Goal: Understand process/instructions

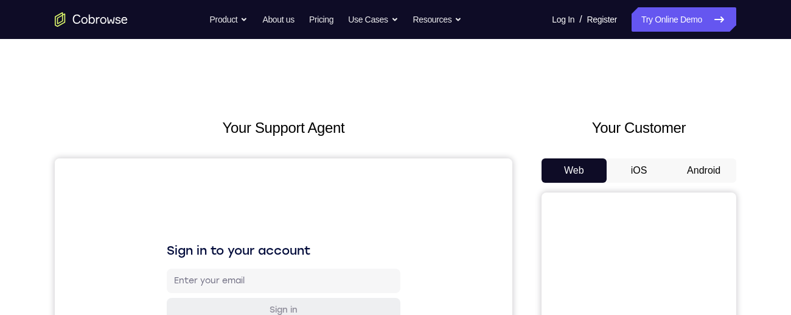
click at [707, 160] on button "Android" at bounding box center [703, 170] width 65 height 24
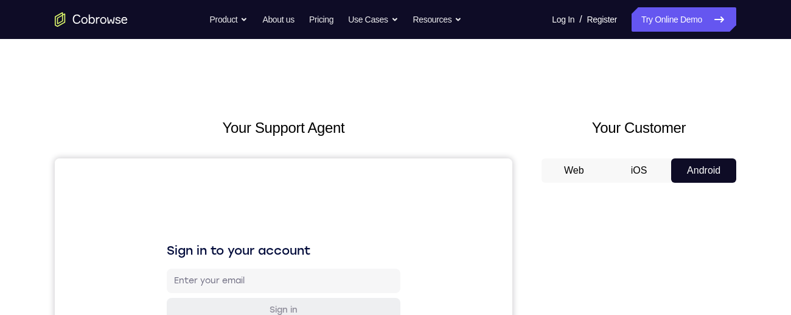
click at [726, 164] on button "Android" at bounding box center [703, 170] width 65 height 24
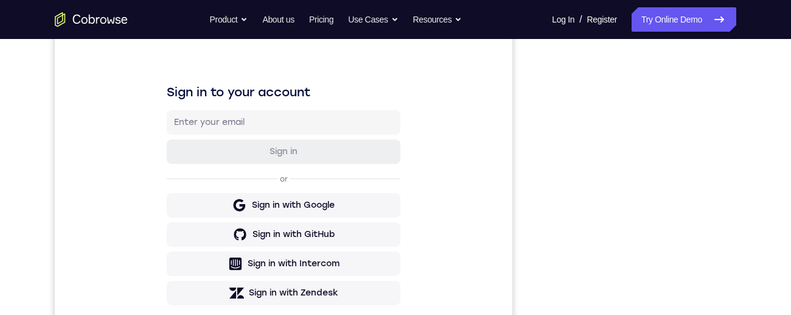
scroll to position [162, 0]
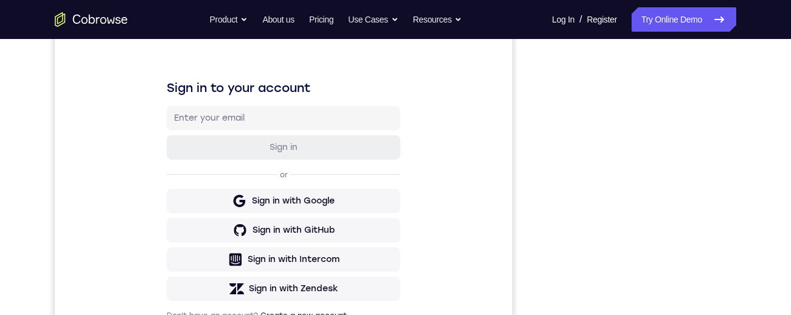
click at [754, 206] on div "Your Support Agent Your Customer Web iOS Android Next Steps We’d be happy to gi…" at bounding box center [395, 277] width 779 height 802
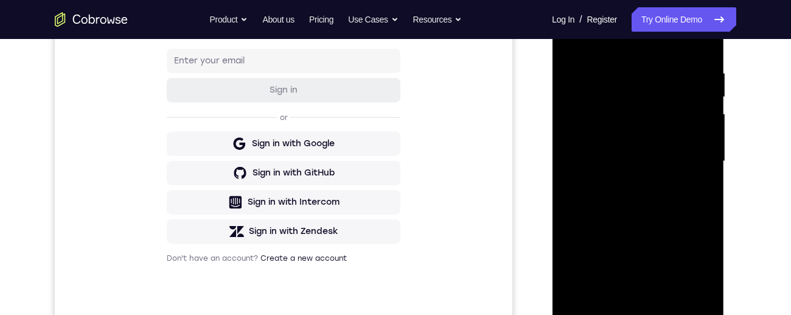
scroll to position [289, 0]
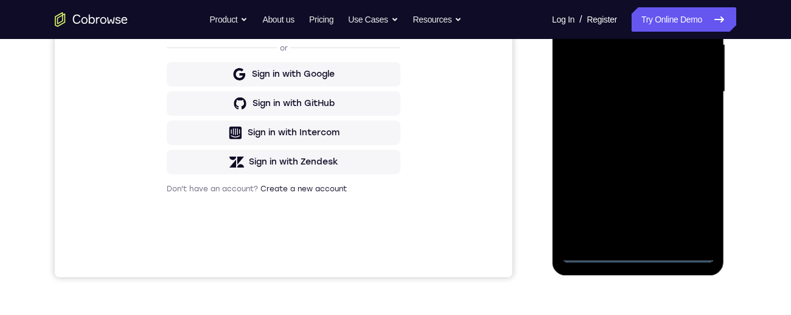
click at [652, 259] on div at bounding box center [637, 92] width 153 height 341
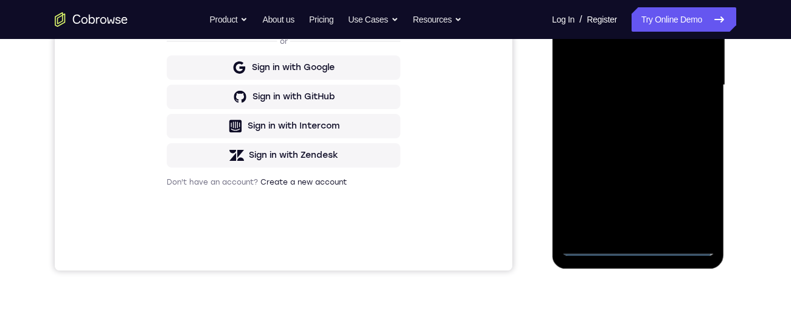
click at [646, 255] on div at bounding box center [637, 85] width 153 height 341
click at [639, 248] on div at bounding box center [637, 85] width 153 height 341
click at [645, 249] on div at bounding box center [637, 85] width 153 height 341
click at [639, 252] on div at bounding box center [637, 85] width 153 height 341
click at [641, 249] on div at bounding box center [637, 85] width 153 height 341
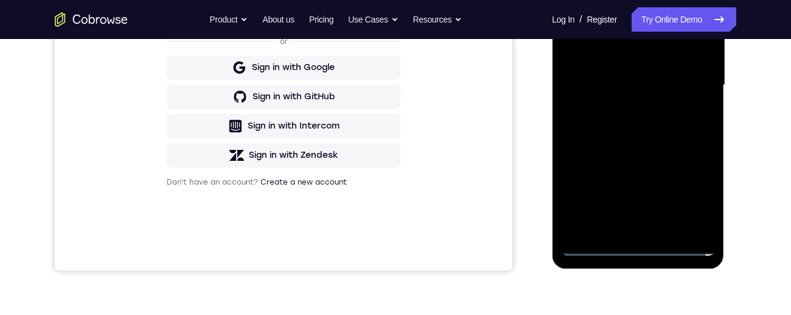
click at [644, 248] on div at bounding box center [637, 85] width 153 height 341
click at [647, 245] on div at bounding box center [637, 85] width 153 height 341
click at [639, 249] on div at bounding box center [637, 85] width 153 height 341
click at [765, 198] on div "Your Support Agent Your Customer Web iOS Android Next Steps We’d be happy to gi…" at bounding box center [395, 144] width 779 height 802
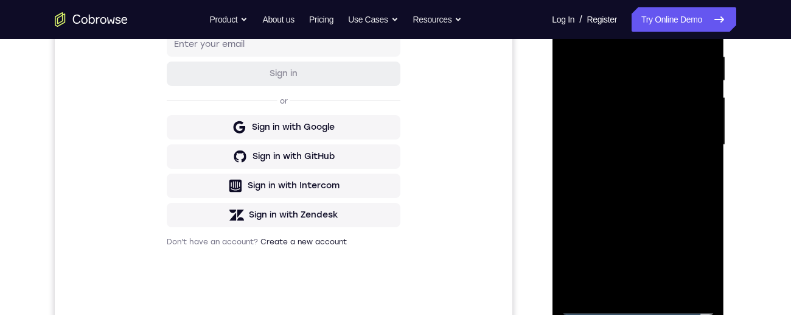
scroll to position [256, 0]
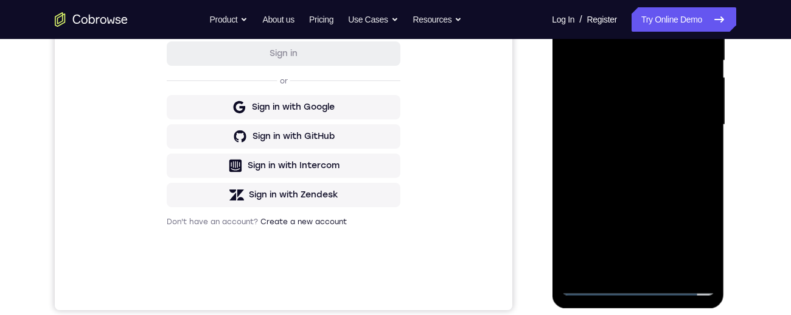
click at [691, 230] on div at bounding box center [637, 124] width 153 height 341
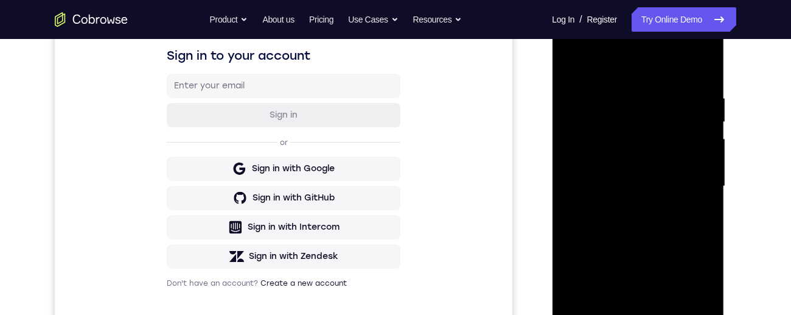
scroll to position [158, 0]
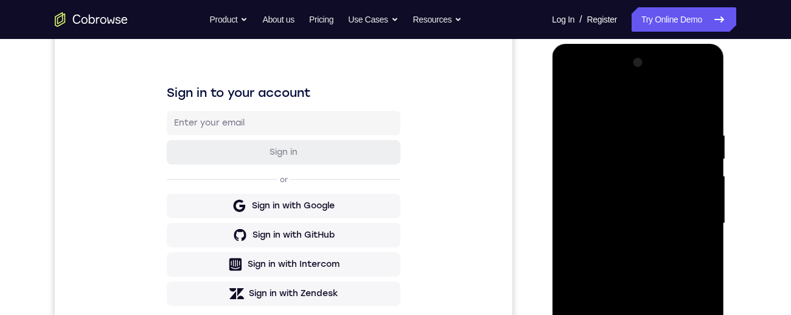
click at [595, 77] on div at bounding box center [637, 223] width 153 height 341
click at [691, 220] on div at bounding box center [637, 223] width 153 height 341
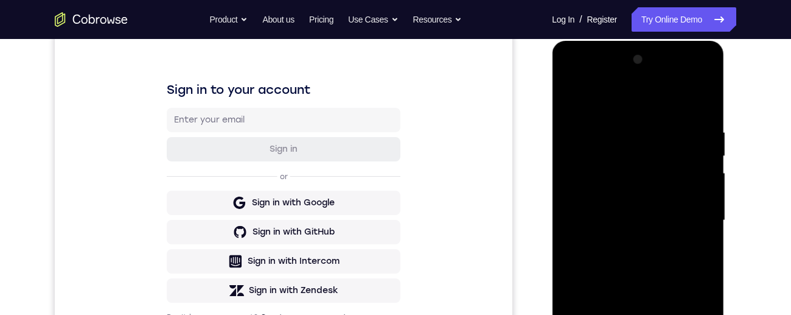
click at [627, 244] on div at bounding box center [637, 220] width 153 height 341
click at [664, 215] on div at bounding box center [637, 220] width 153 height 341
click at [618, 192] on div at bounding box center [637, 220] width 153 height 341
click at [679, 224] on div at bounding box center [637, 220] width 153 height 341
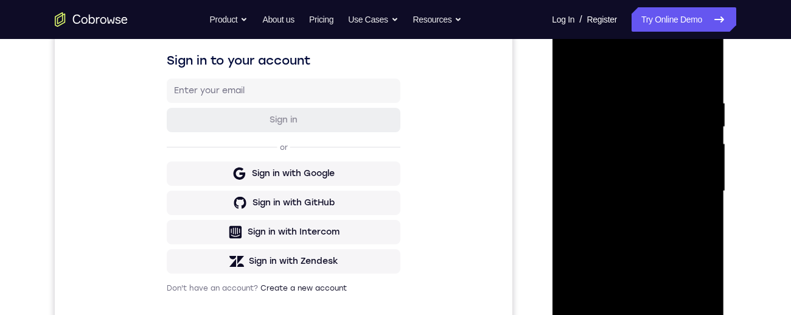
click at [596, 232] on div at bounding box center [637, 191] width 153 height 341
click at [583, 246] on div at bounding box center [637, 191] width 153 height 341
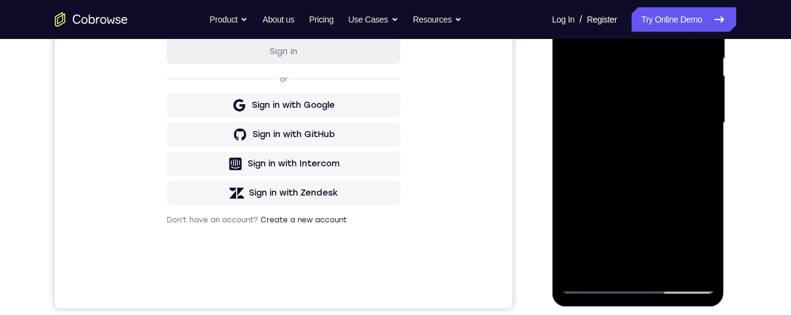
scroll to position [263, 0]
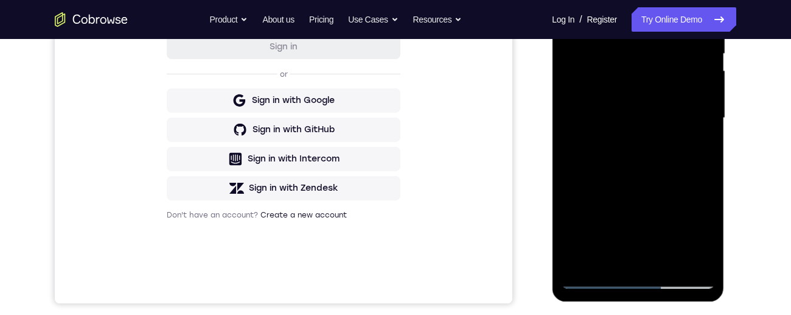
click at [664, 261] on div at bounding box center [637, 118] width 153 height 341
click at [600, 176] on div at bounding box center [637, 118] width 153 height 341
click at [599, 182] on div at bounding box center [637, 118] width 153 height 341
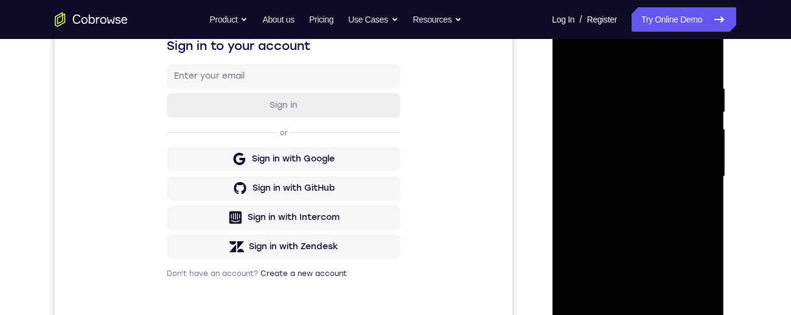
scroll to position [155, 0]
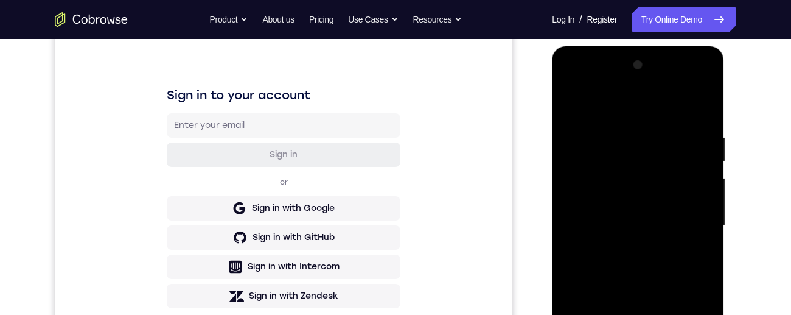
click at [571, 112] on div at bounding box center [637, 225] width 153 height 341
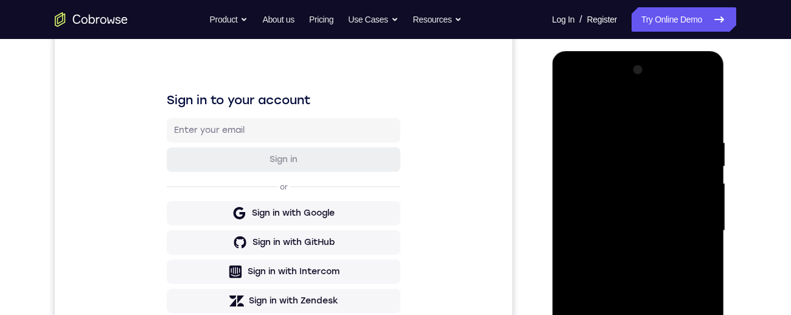
click at [605, 196] on div at bounding box center [637, 230] width 153 height 341
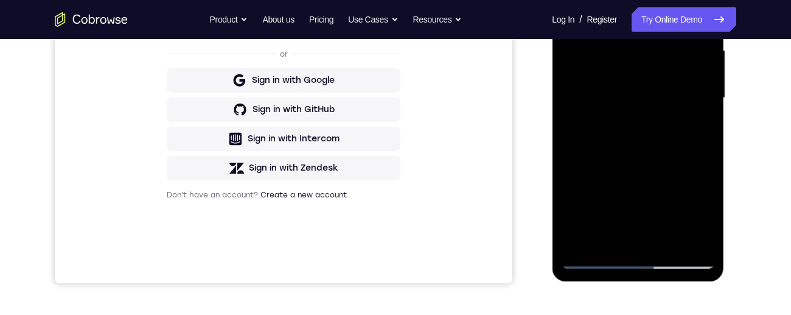
scroll to position [295, 0]
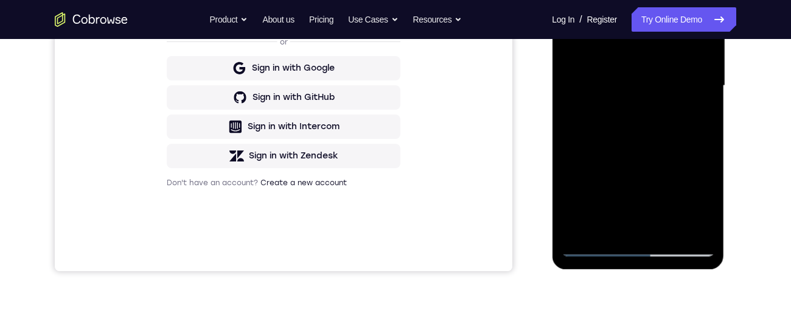
click at [695, 117] on div at bounding box center [637, 85] width 153 height 341
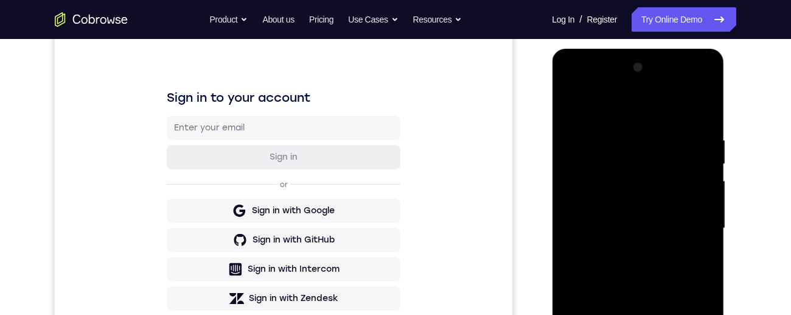
scroll to position [148, 0]
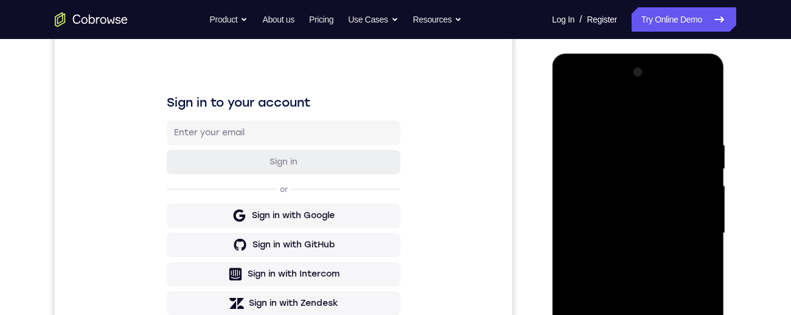
click at [566, 119] on div at bounding box center [637, 233] width 153 height 341
click at [571, 111] on div at bounding box center [637, 233] width 153 height 341
click at [608, 136] on div at bounding box center [637, 233] width 153 height 341
click at [672, 158] on div at bounding box center [637, 233] width 153 height 341
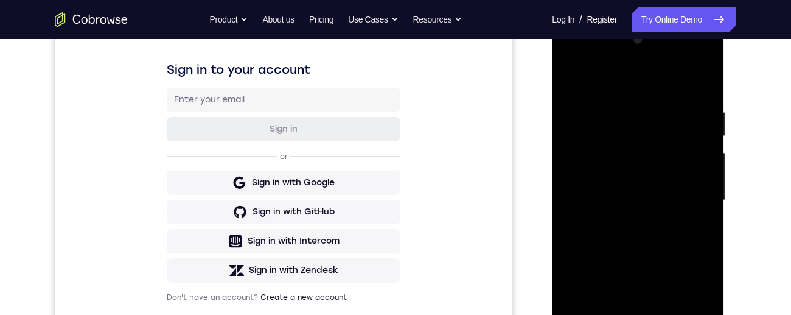
scroll to position [184, 0]
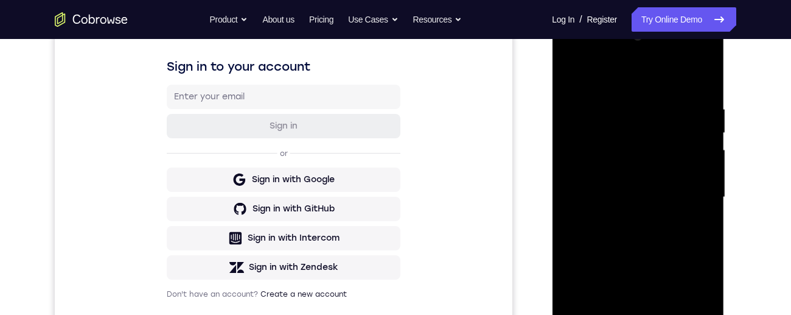
click at [712, 184] on div at bounding box center [637, 197] width 153 height 341
click at [576, 134] on div at bounding box center [637, 197] width 153 height 341
click at [577, 130] on div at bounding box center [637, 197] width 153 height 341
click at [612, 195] on div at bounding box center [637, 197] width 153 height 341
click at [626, 177] on div at bounding box center [637, 197] width 153 height 341
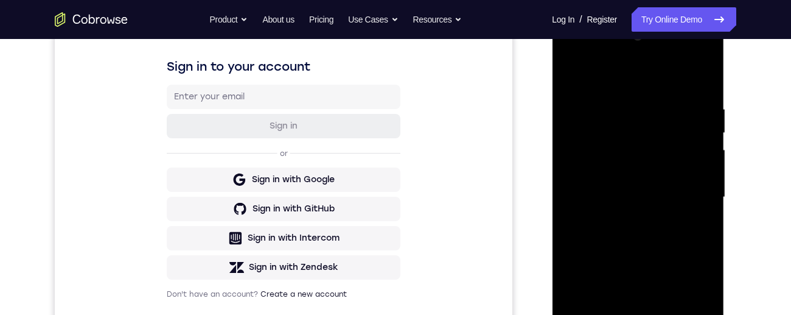
click at [566, 232] on div at bounding box center [637, 197] width 153 height 341
click at [704, 148] on div at bounding box center [637, 197] width 153 height 341
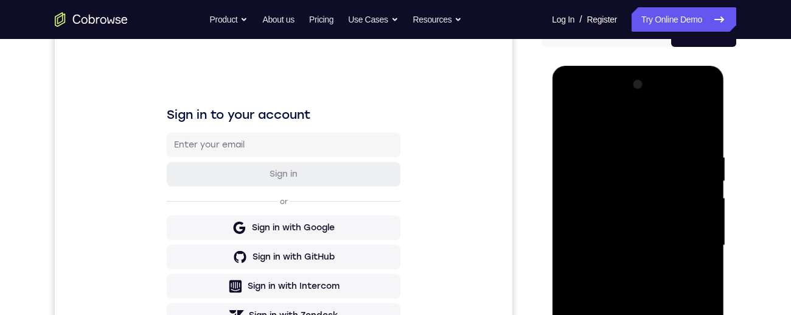
click at [704, 198] on div at bounding box center [637, 245] width 153 height 341
click at [702, 194] on div at bounding box center [637, 245] width 153 height 341
click at [700, 195] on div at bounding box center [637, 245] width 153 height 341
click at [569, 202] on div at bounding box center [637, 245] width 153 height 341
click at [700, 197] on div at bounding box center [637, 245] width 153 height 341
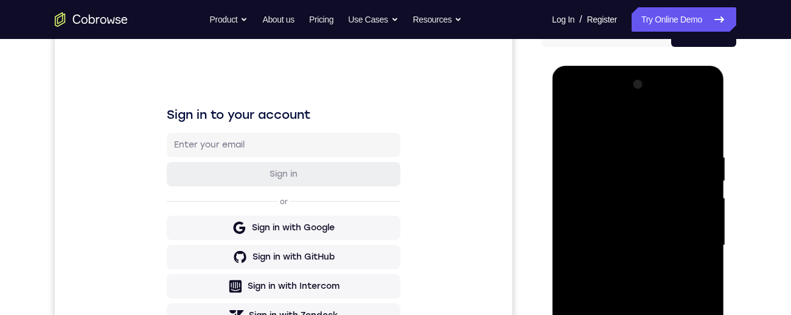
click at [701, 191] on div at bounding box center [637, 245] width 153 height 341
click at [694, 190] on div at bounding box center [637, 245] width 153 height 341
click at [698, 194] on div at bounding box center [637, 245] width 153 height 341
click at [698, 197] on div at bounding box center [637, 245] width 153 height 341
click at [705, 196] on div at bounding box center [637, 245] width 153 height 341
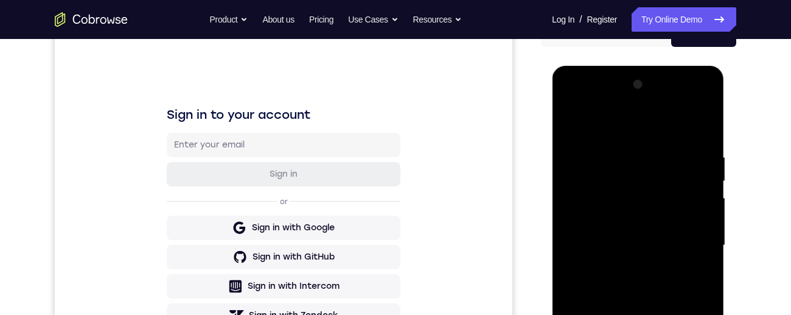
click at [569, 122] on div at bounding box center [637, 245] width 153 height 341
click at [702, 125] on div at bounding box center [637, 245] width 153 height 341
click at [657, 147] on div at bounding box center [637, 245] width 153 height 341
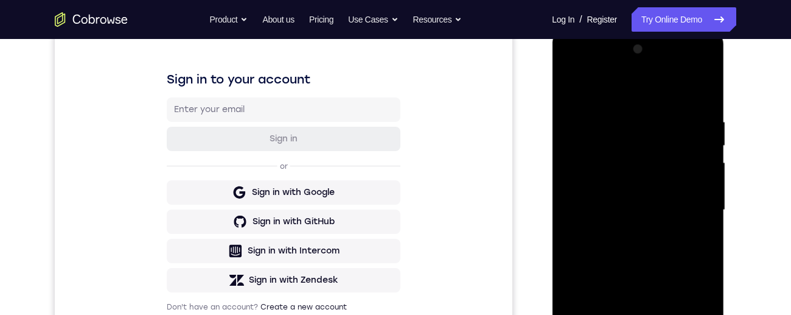
scroll to position [180, 0]
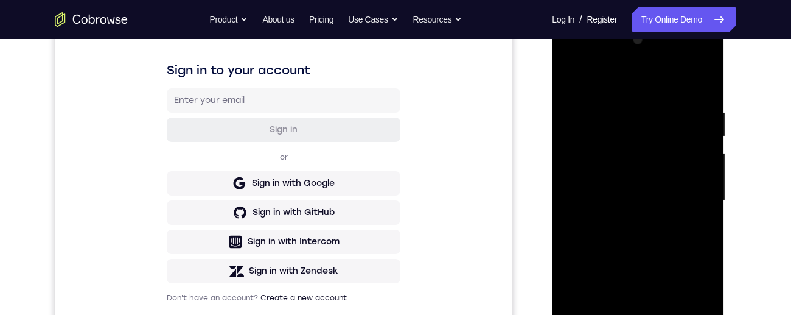
click at [687, 161] on div at bounding box center [637, 200] width 153 height 341
click at [692, 224] on div at bounding box center [637, 200] width 153 height 341
click at [700, 213] on div at bounding box center [637, 200] width 153 height 341
click at [697, 206] on div at bounding box center [637, 200] width 153 height 341
click at [704, 201] on div at bounding box center [637, 200] width 153 height 341
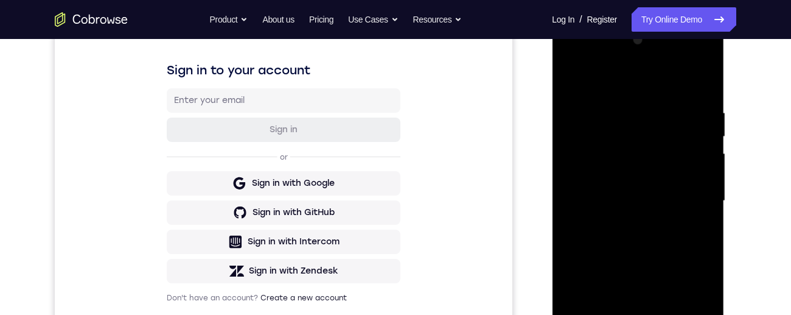
click at [712, 223] on div at bounding box center [637, 200] width 153 height 341
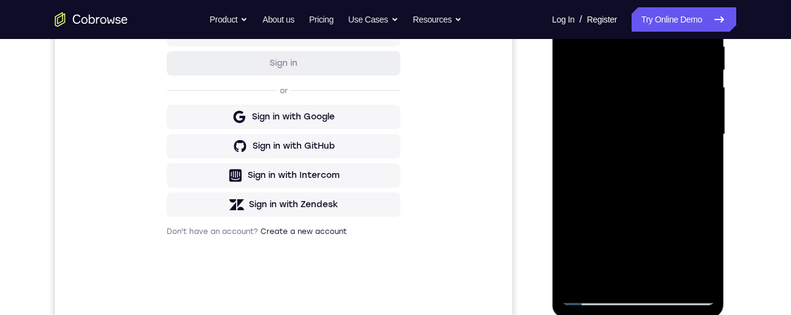
scroll to position [246, 0]
click at [698, 198] on div at bounding box center [637, 135] width 153 height 341
click at [705, 190] on div at bounding box center [637, 135] width 153 height 341
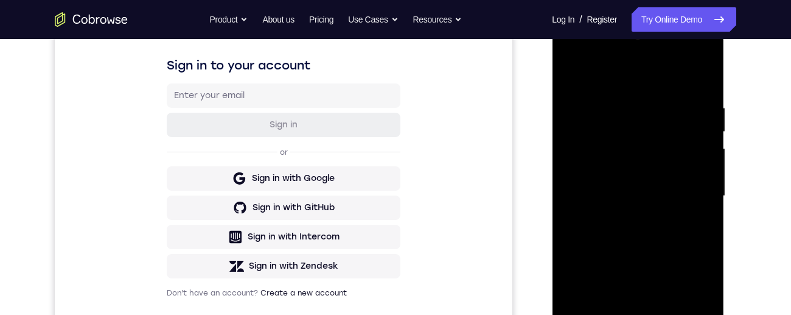
scroll to position [186, 0]
click at [700, 204] on div at bounding box center [637, 195] width 153 height 341
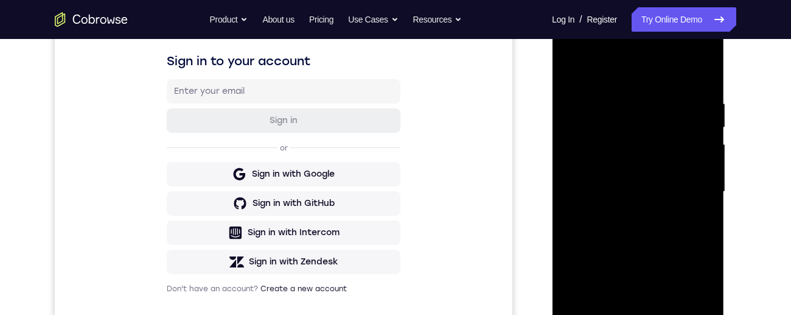
click at [725, 207] on div at bounding box center [638, 194] width 173 height 365
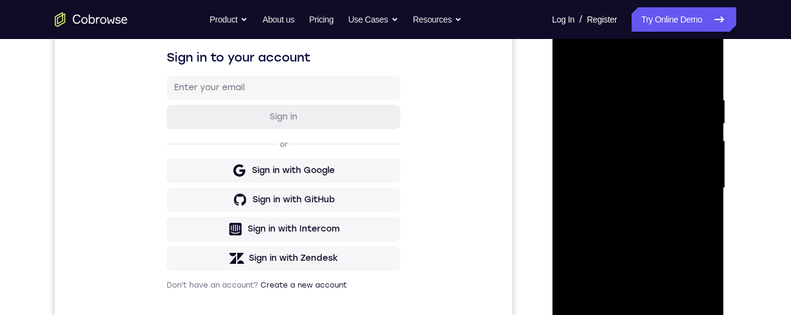
scroll to position [189, 0]
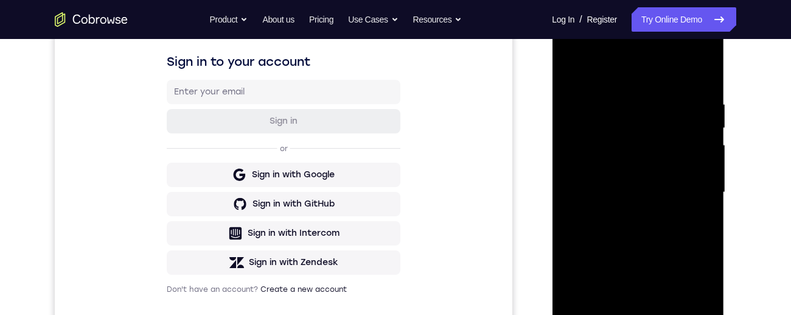
click at [707, 158] on div at bounding box center [637, 192] width 153 height 341
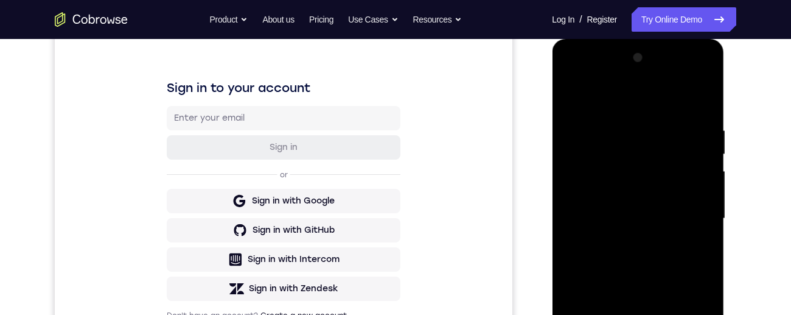
click at [713, 183] on div at bounding box center [637, 218] width 153 height 341
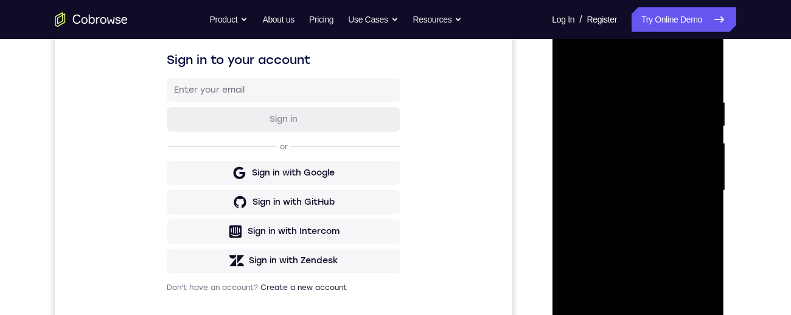
click at [713, 206] on div at bounding box center [637, 190] width 153 height 341
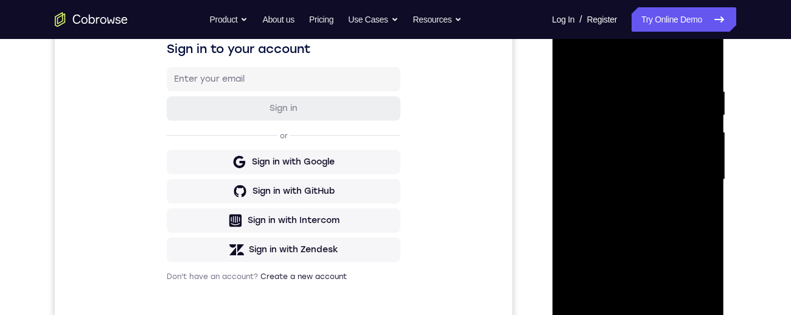
click at [708, 195] on div at bounding box center [637, 179] width 153 height 341
click at [713, 199] on div at bounding box center [637, 179] width 153 height 341
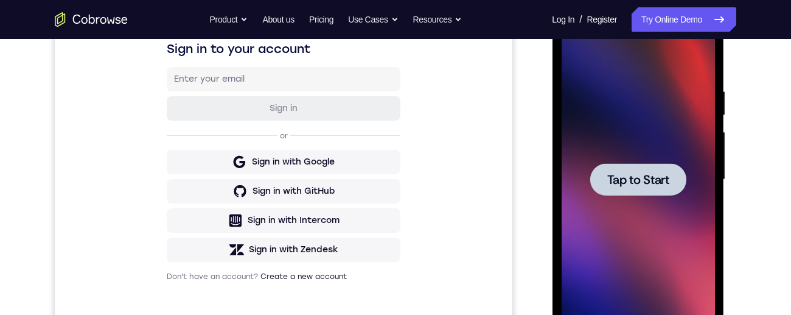
scroll to position [190, 0]
